Goal: Navigation & Orientation: Go to known website

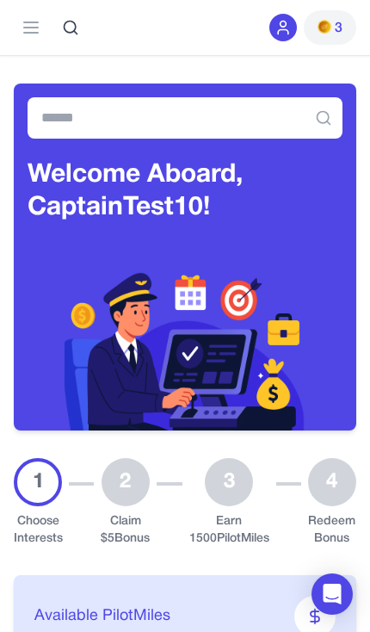
click at [283, 16] on div at bounding box center [284, 28] width 28 height 28
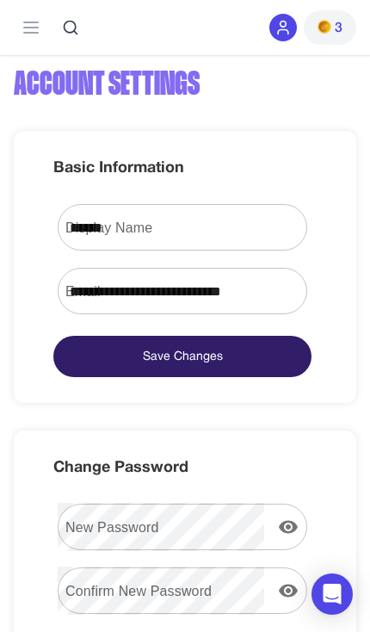
scroll to position [50, 0]
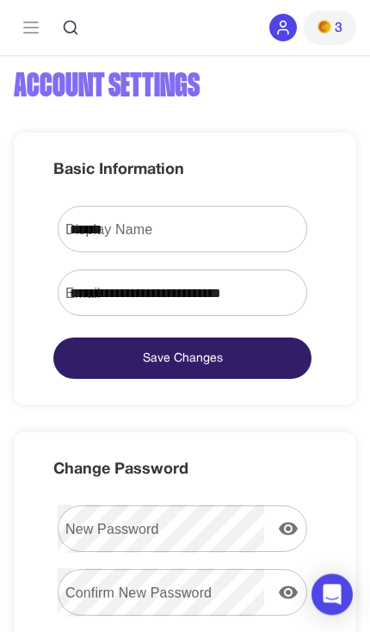
click at [6, 29] on div "Earn Play Games Enjoy fun games and earn Try New App Test new app for rewards T…" at bounding box center [185, 27] width 370 height 55
click at [32, 28] on line at bounding box center [31, 28] width 14 height 0
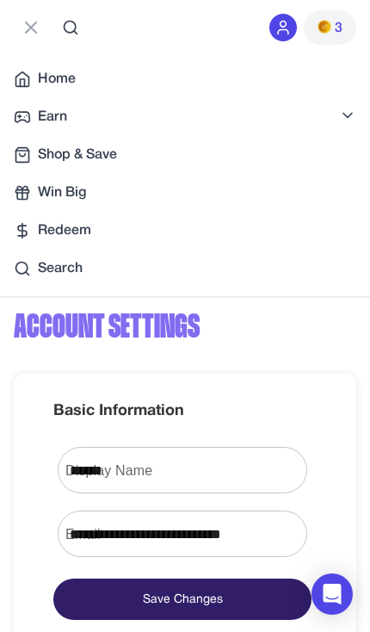
click at [344, 19] on button "3" at bounding box center [330, 27] width 53 height 34
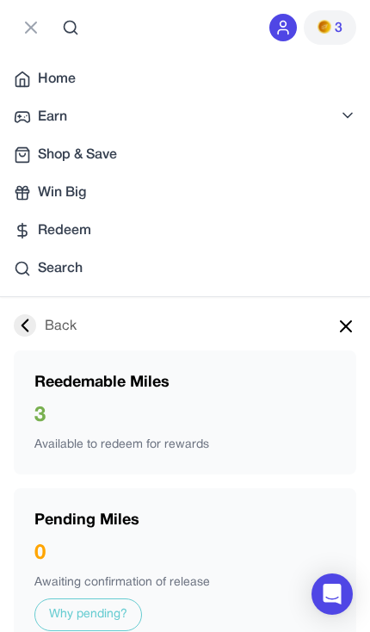
click at [350, 103] on link "Earn" at bounding box center [185, 117] width 370 height 34
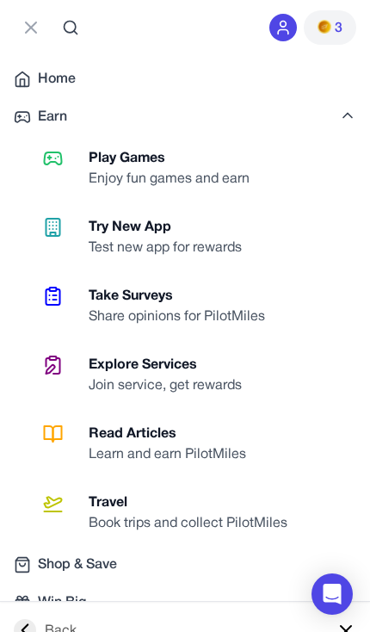
click at [279, 29] on icon at bounding box center [283, 27] width 17 height 17
click at [27, 18] on icon at bounding box center [31, 27] width 21 height 21
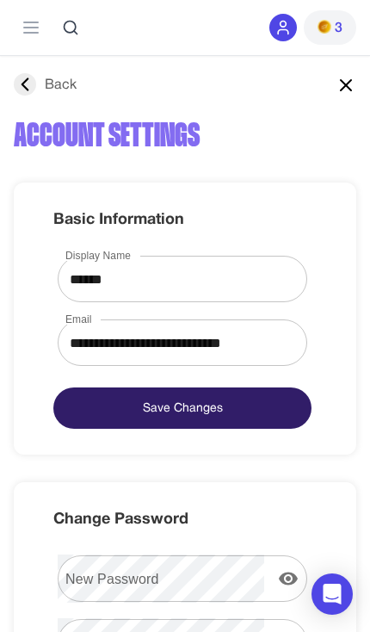
click at [36, 82] on div "Back" at bounding box center [45, 85] width 63 height 21
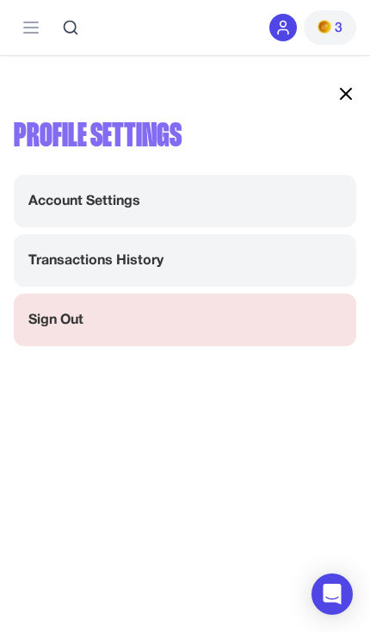
click at [185, 326] on link "Sign Out" at bounding box center [185, 320] width 343 height 53
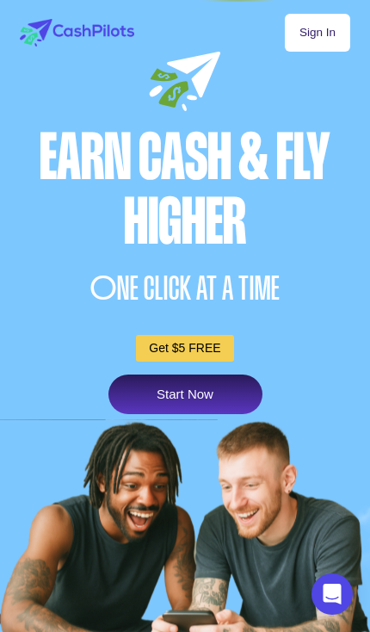
click at [348, 15] on link "Sign In" at bounding box center [317, 33] width 65 height 38
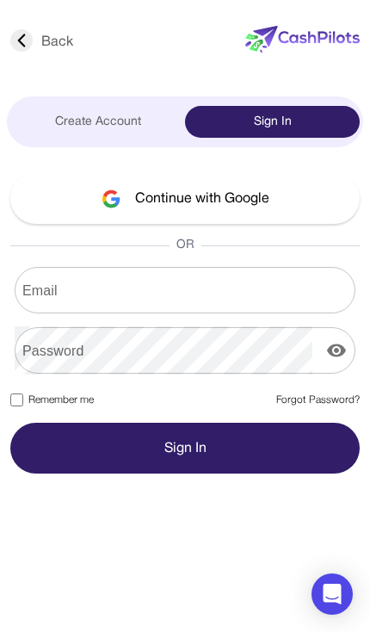
click at [316, 292] on input "Email" at bounding box center [185, 290] width 341 height 48
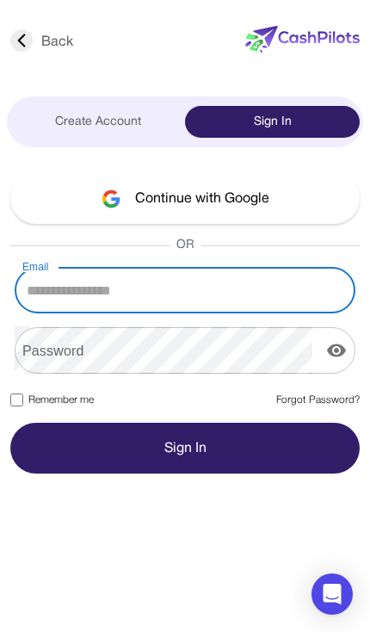
type input "**********"
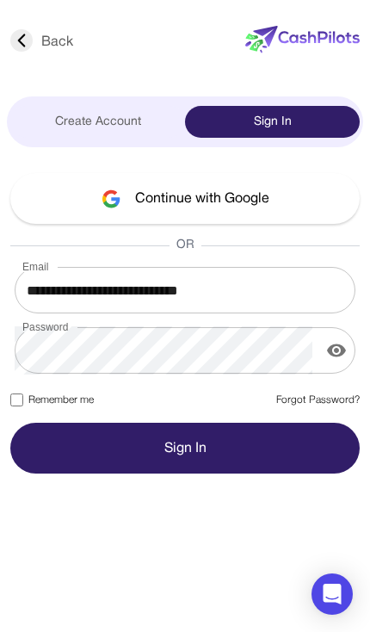
click at [93, 404] on label "Remember me" at bounding box center [52, 401] width 84 height 16
click at [106, 448] on button "Sign In" at bounding box center [185, 448] width 350 height 51
